Goal: Navigation & Orientation: Find specific page/section

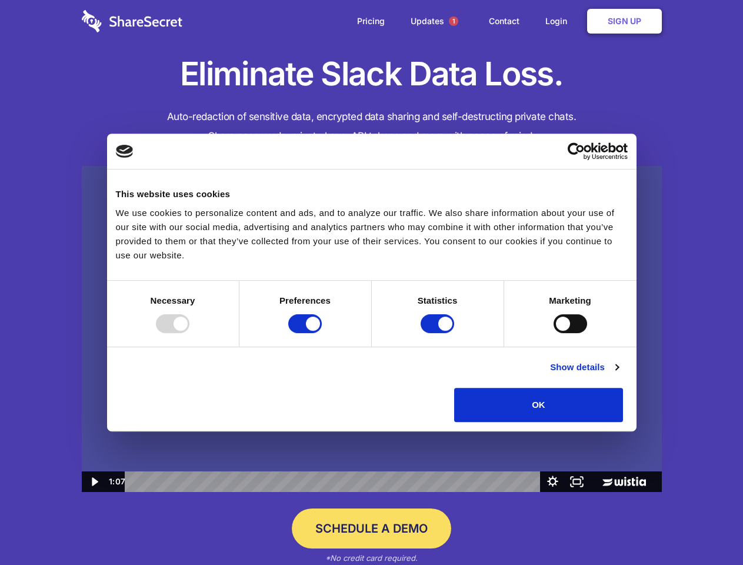
click at [371, 282] on img at bounding box center [372, 329] width 580 height 326
click at [189, 333] on div at bounding box center [173, 323] width 34 height 19
click at [322, 333] on input "Preferences" at bounding box center [305, 323] width 34 height 19
checkbox input "false"
click at [439, 333] on input "Statistics" at bounding box center [438, 323] width 34 height 19
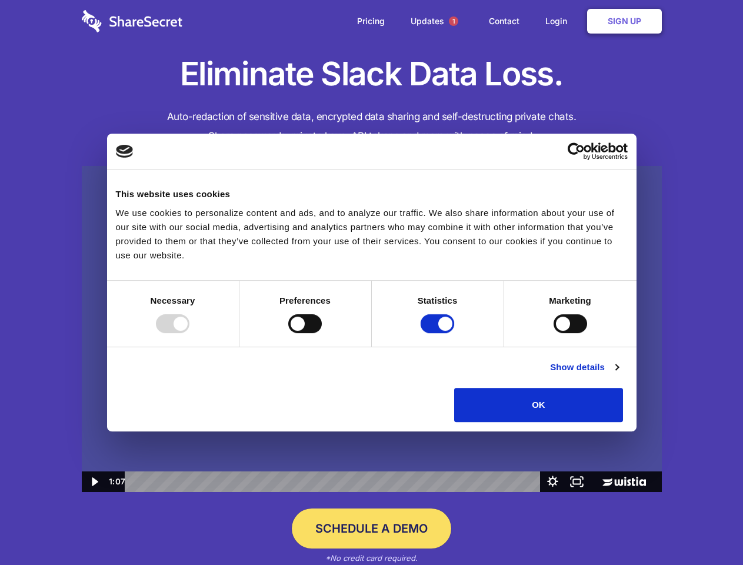
checkbox input "false"
click at [553, 333] on input "Marketing" at bounding box center [570, 323] width 34 height 19
checkbox input "true"
click at [618, 374] on link "Show details" at bounding box center [584, 367] width 68 height 14
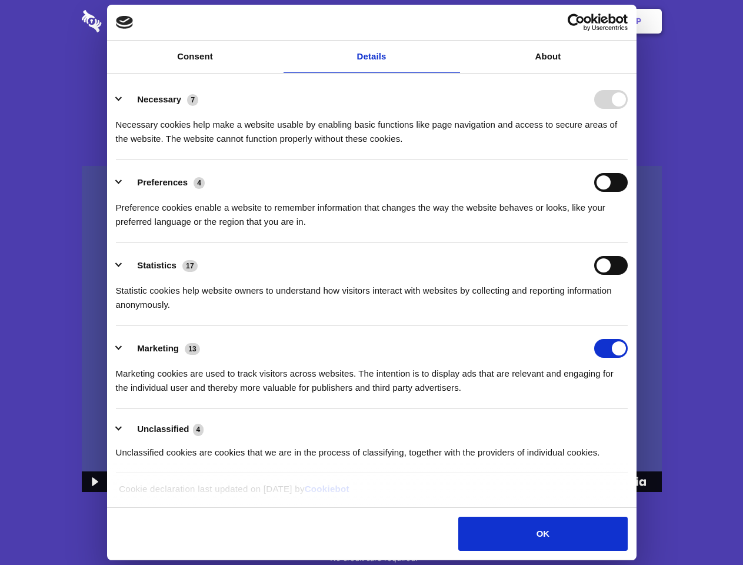
click at [628, 229] on div "Preferences 4 Preference cookies enable a website to remember information that …" at bounding box center [372, 201] width 512 height 56
click at [453, 21] on span "1" at bounding box center [453, 20] width 9 height 9
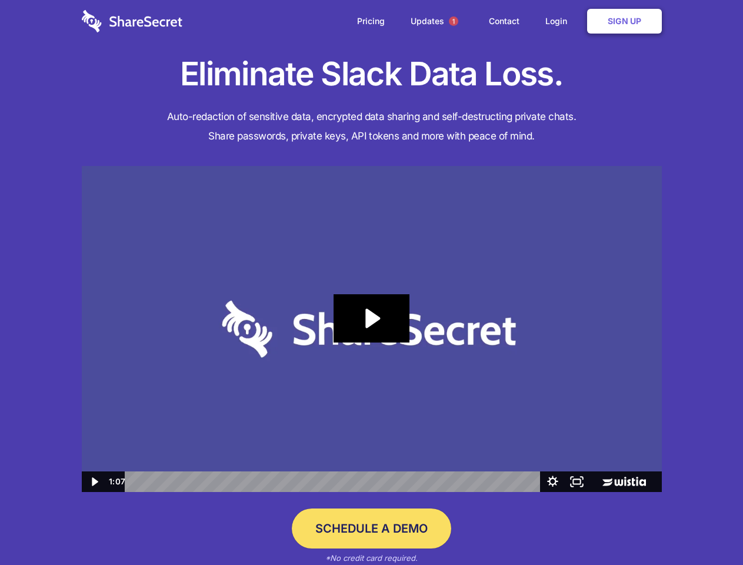
click at [372, 329] on icon "Play Video: Sharesecret Slack Extension" at bounding box center [370, 318] width 75 height 48
